Goal: Task Accomplishment & Management: Manage account settings

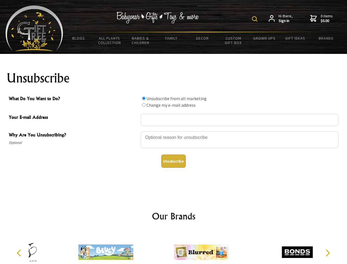
click at [256, 19] on img at bounding box center [255, 19] width 6 height 6
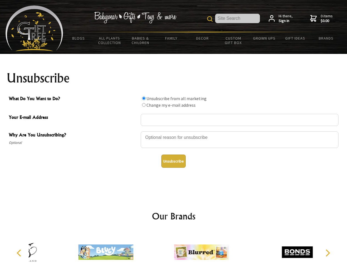
click at [174, 131] on div at bounding box center [240, 140] width 198 height 19
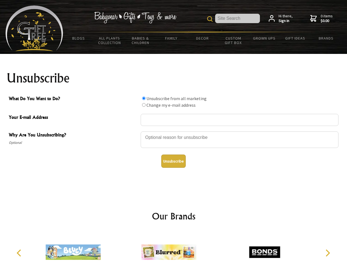
click at [144, 98] on input "What Do You Want to Do?" at bounding box center [144, 99] width 4 height 4
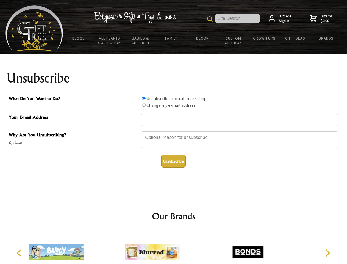
click at [144, 105] on input "What Do You Want to Do?" at bounding box center [144, 105] width 4 height 4
radio input "true"
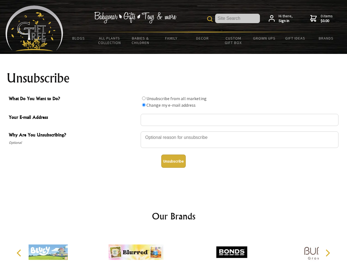
click at [174, 161] on button "Unsubscribe" at bounding box center [173, 161] width 24 height 13
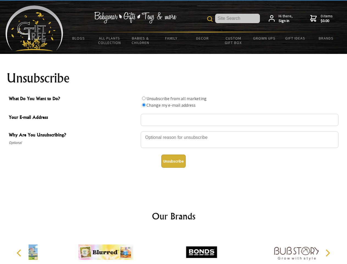
click at [174, 248] on div at bounding box center [202, 253] width 96 height 43
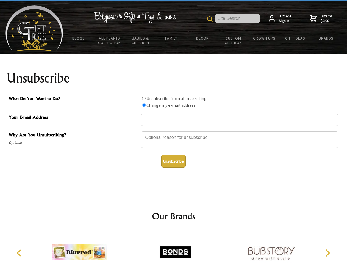
click at [20, 253] on icon "Previous" at bounding box center [19, 252] width 7 height 7
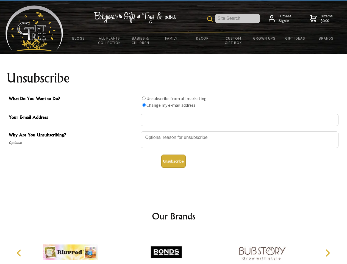
click at [328, 253] on icon "Next" at bounding box center [327, 252] width 7 height 7
